Goal: Task Accomplishment & Management: Manage account settings

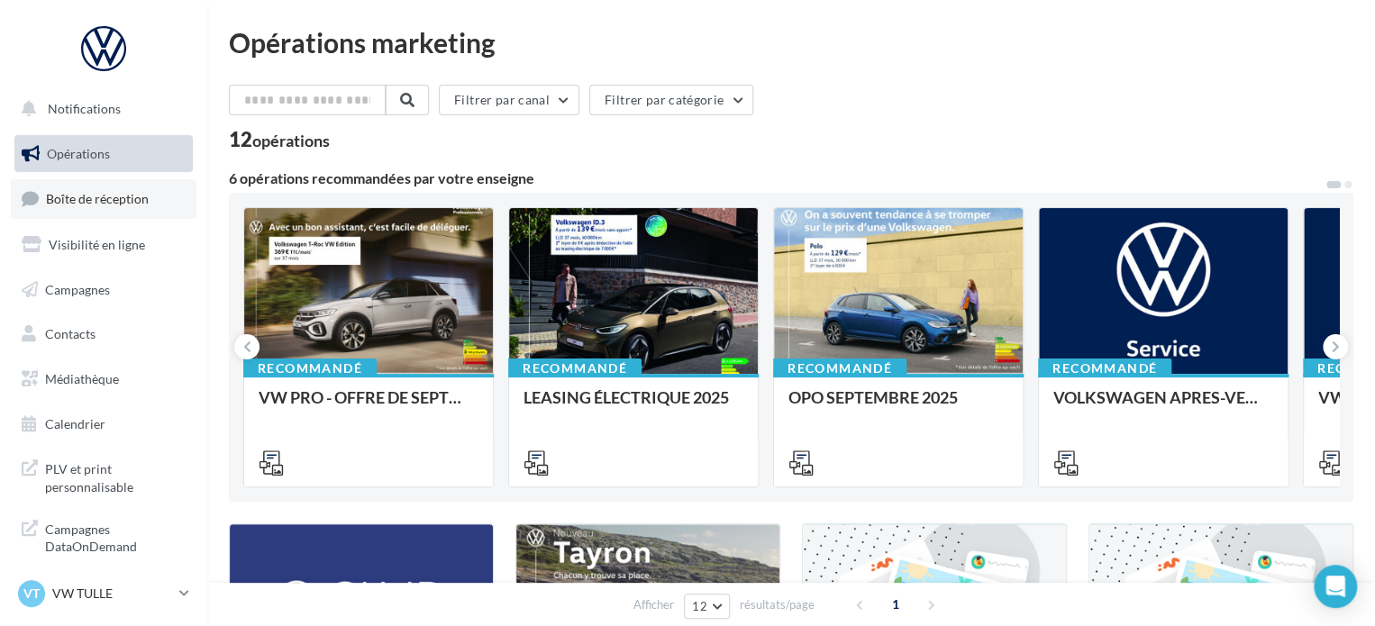
click at [123, 200] on span "Boîte de réception" at bounding box center [97, 198] width 103 height 15
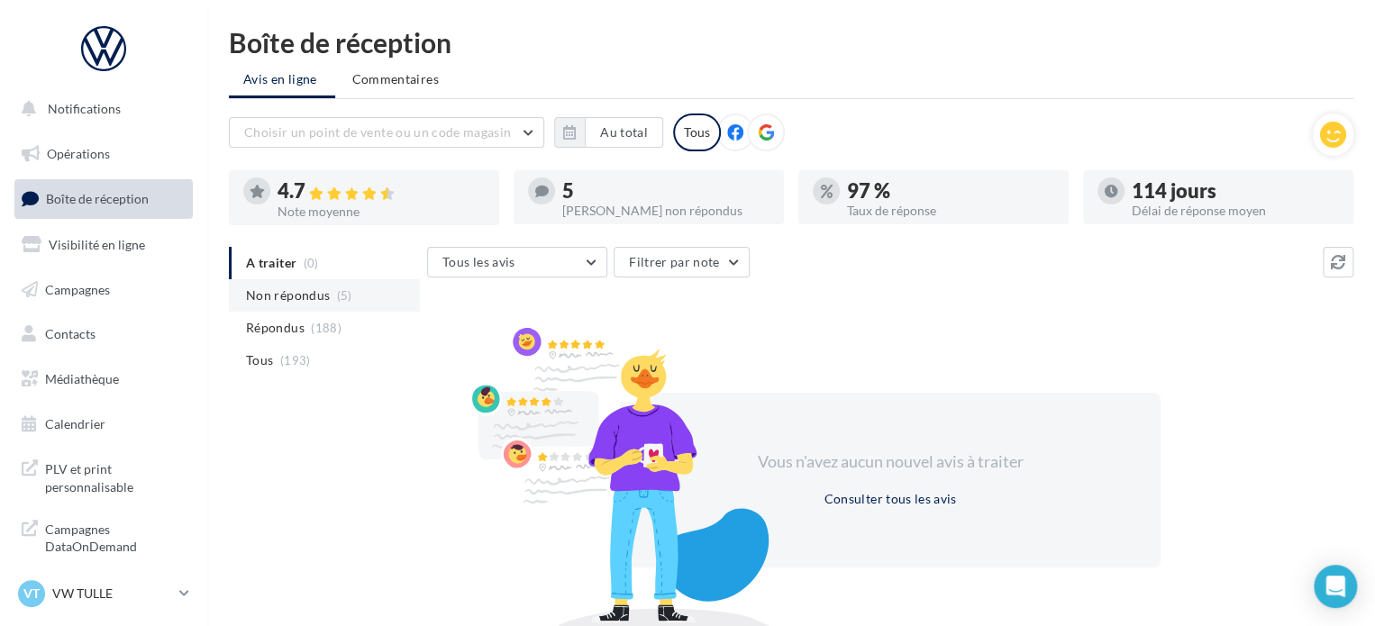
click at [322, 287] on span "Non répondus" at bounding box center [288, 295] width 84 height 18
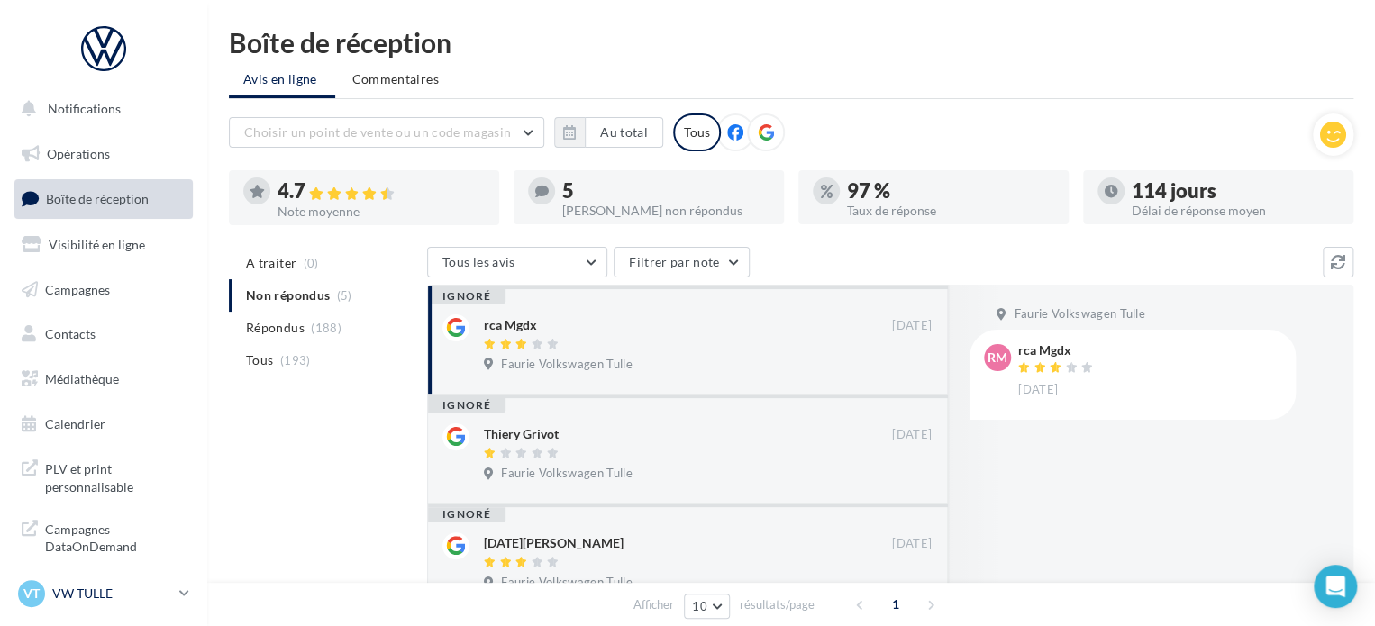
click at [122, 601] on p "VW TULLE" at bounding box center [112, 594] width 120 height 18
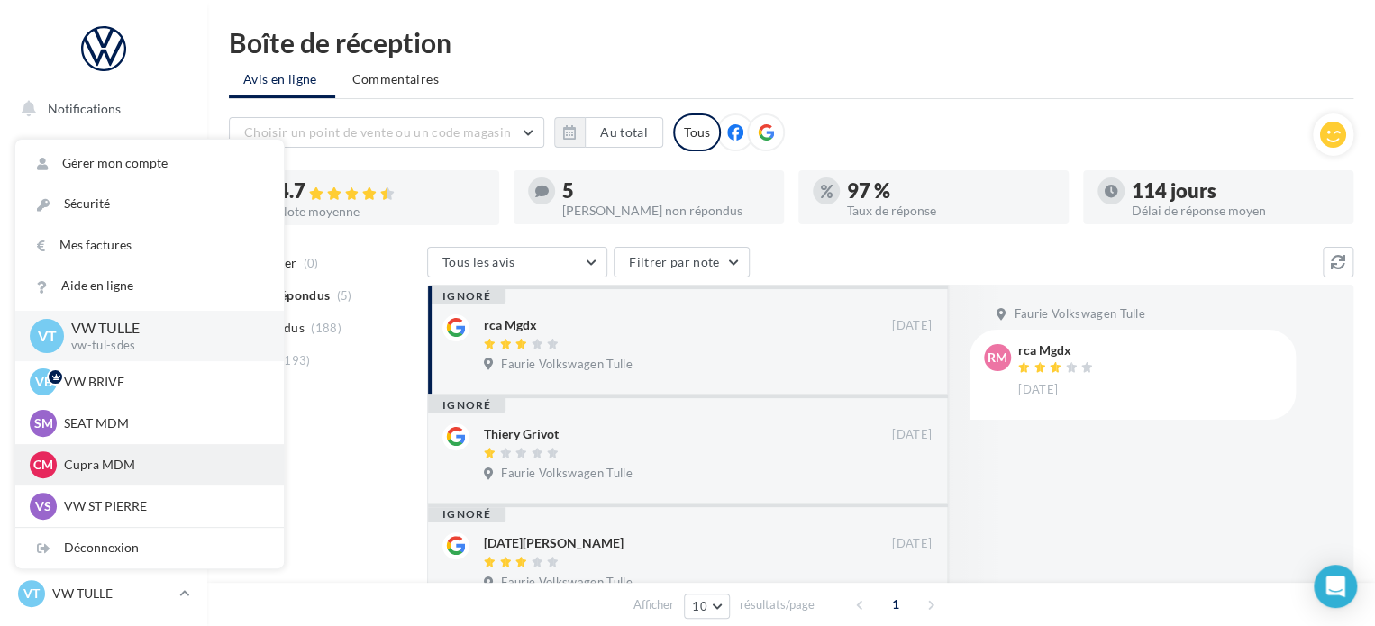
scroll to position [90, 0]
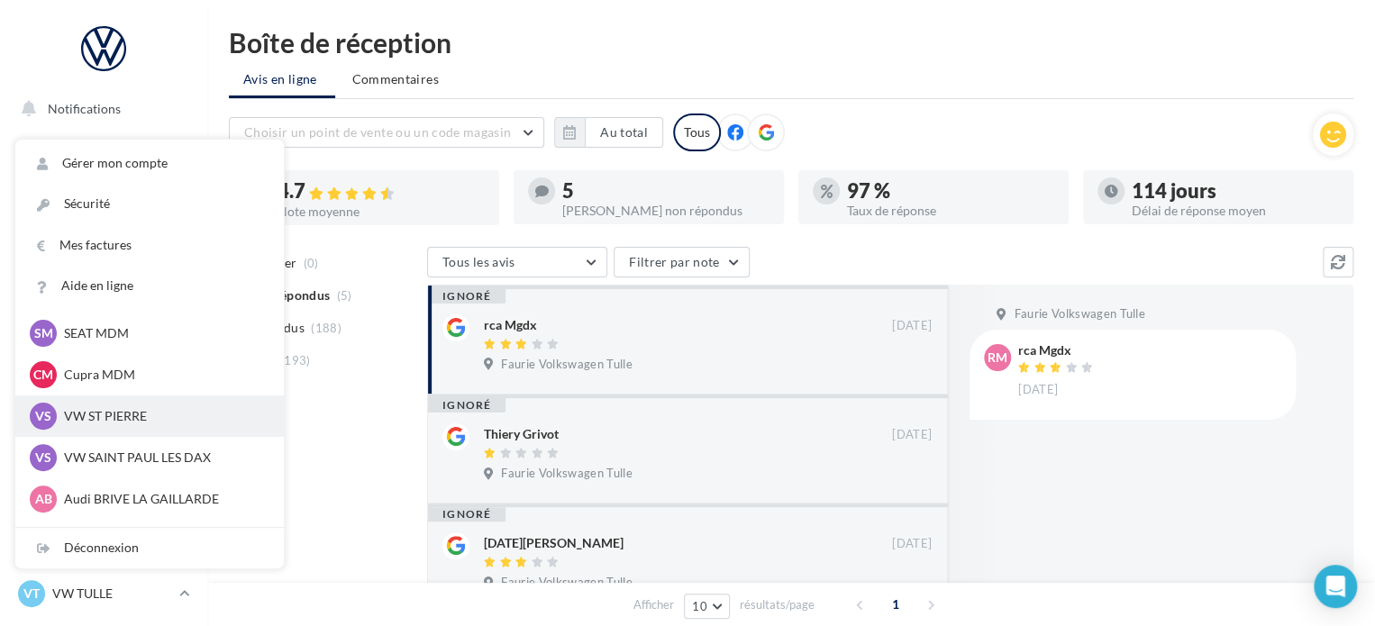
click at [152, 423] on p "VW ST PIERRE" at bounding box center [163, 416] width 198 height 18
